Goal: Task Accomplishment & Management: Manage account settings

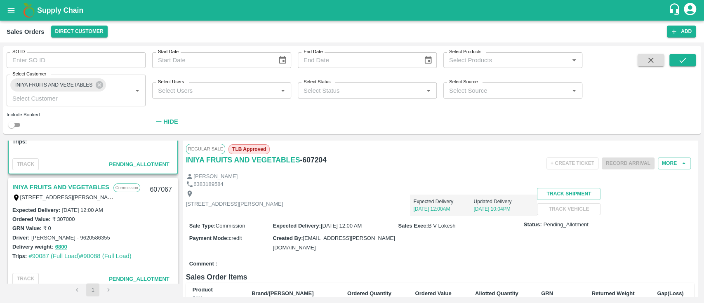
scroll to position [95, 0]
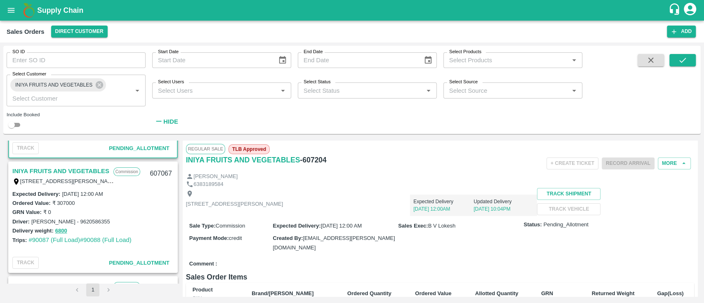
click at [68, 174] on link "INIYA FRUITS AND VEGETABLES" at bounding box center [60, 171] width 97 height 11
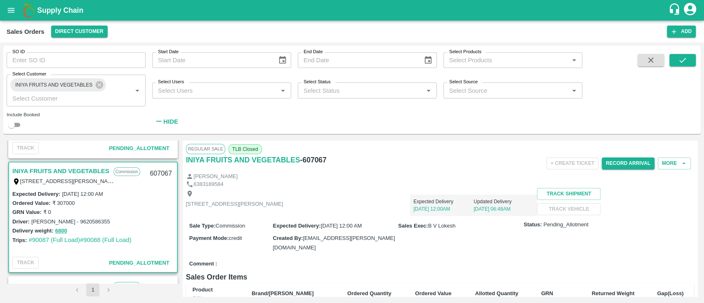
click at [478, 162] on div "+ Create Ticket Record Arrival More" at bounding box center [524, 163] width 339 height 19
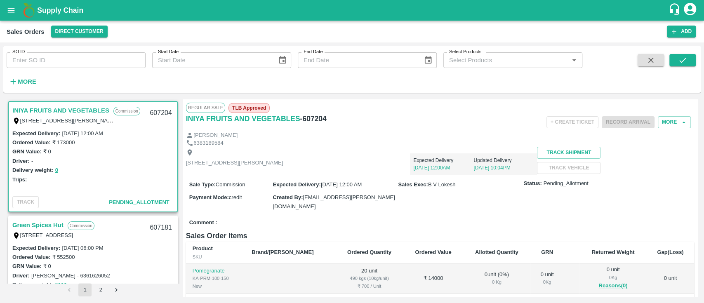
click at [41, 107] on link "INIYA FRUITS AND VEGETABLES" at bounding box center [60, 110] width 97 height 11
click at [56, 172] on button "0" at bounding box center [56, 170] width 3 height 9
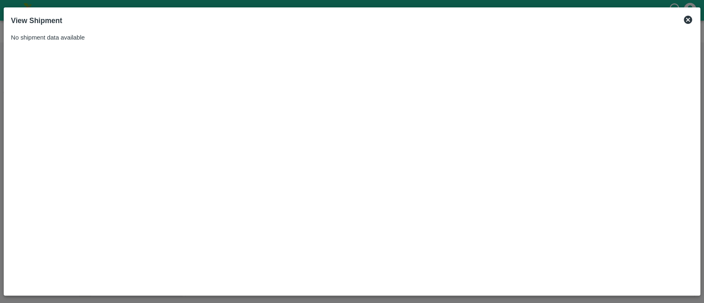
click at [686, 21] on icon at bounding box center [688, 20] width 10 height 10
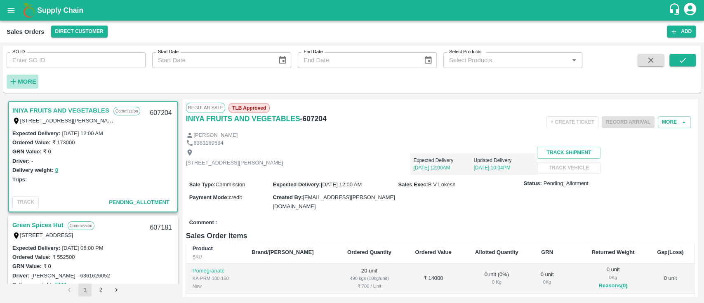
click at [27, 77] on h6 "More" at bounding box center [27, 81] width 19 height 11
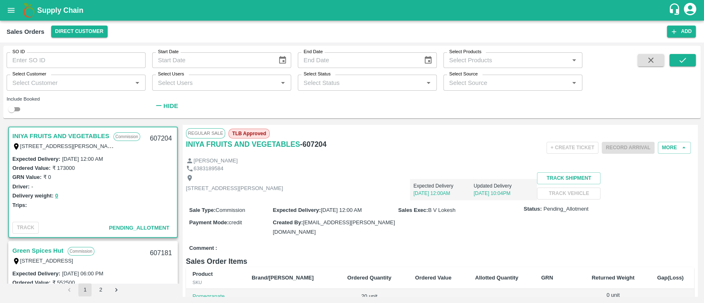
click at [27, 77] on label "Select Customer" at bounding box center [29, 74] width 34 height 7
click at [27, 77] on input "Select Customer" at bounding box center [69, 82] width 120 height 11
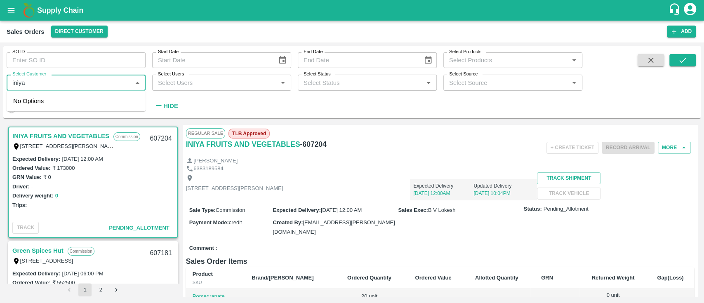
type input "iniya"
click at [56, 100] on div "INIYA FRUITS AND VEGETABLES" at bounding box center [80, 104] width 95 height 9
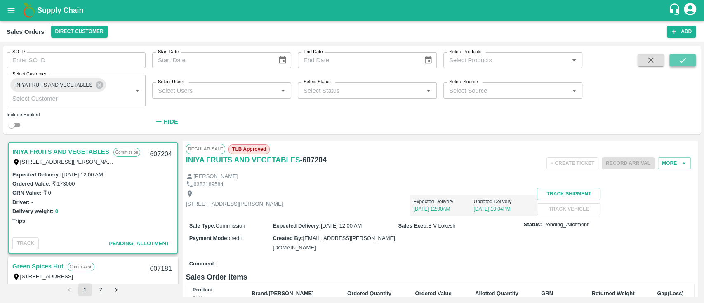
click at [681, 59] on icon "submit" at bounding box center [682, 60] width 9 height 9
